Goal: Obtain resource: Download file/media

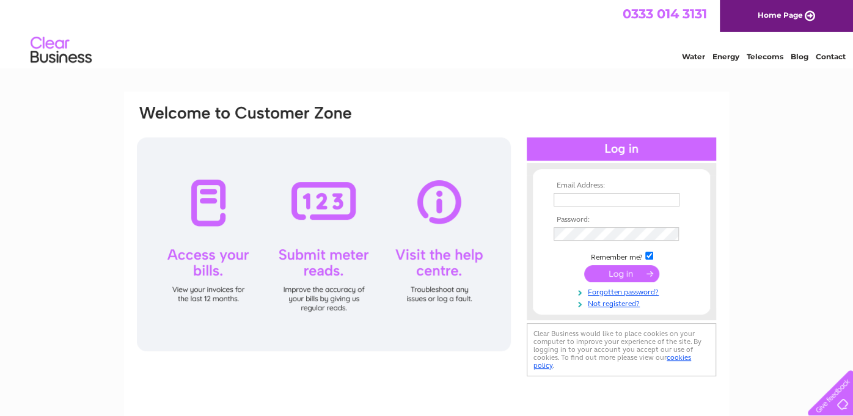
type input "[EMAIL_ADDRESS][PERSON_NAME][DOMAIN_NAME]"
click at [627, 275] on input "submit" at bounding box center [621, 273] width 75 height 17
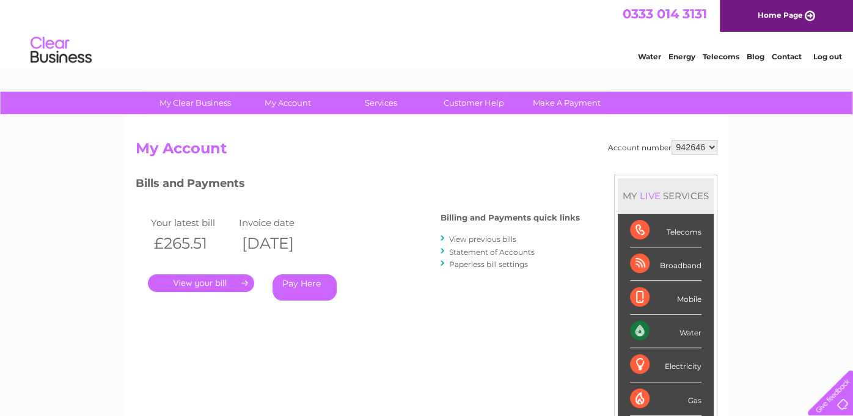
click at [204, 277] on link "." at bounding box center [201, 283] width 106 height 18
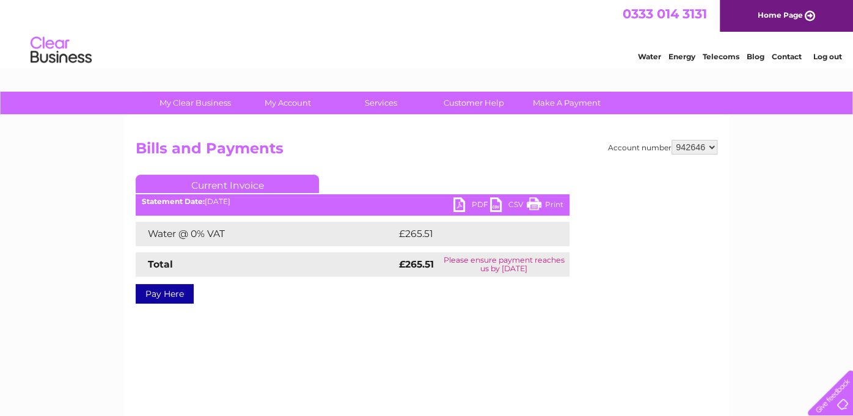
click at [456, 203] on link "PDF" at bounding box center [471, 206] width 37 height 18
